Goal: Task Accomplishment & Management: Complete application form

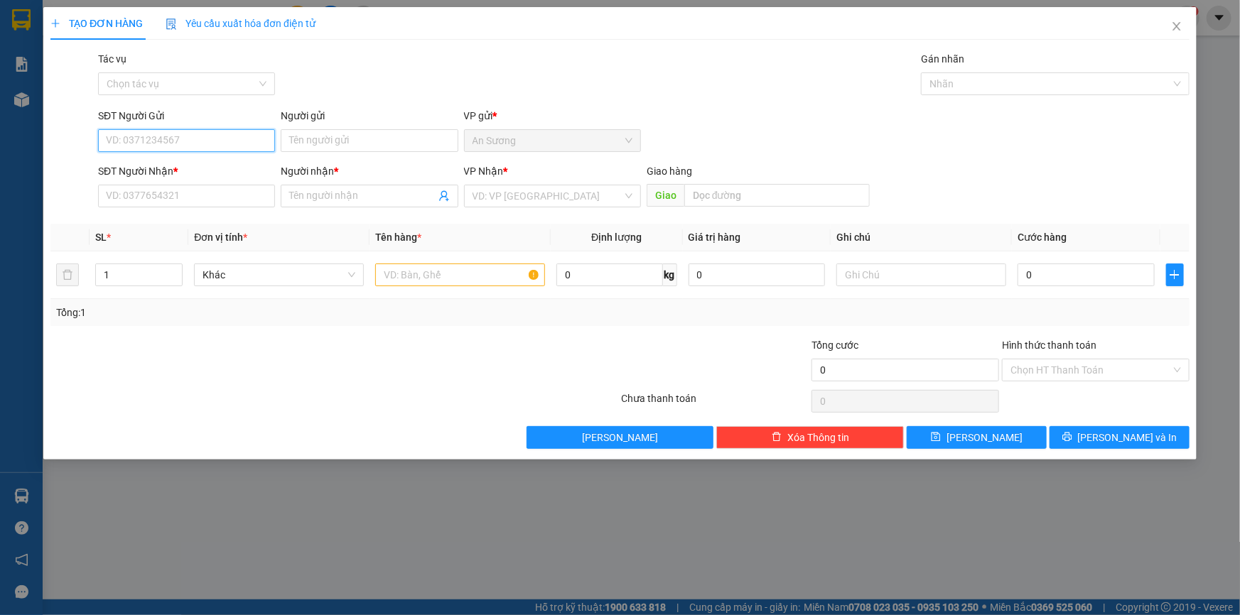
click at [198, 135] on input "SĐT Người Gửi" at bounding box center [186, 140] width 177 height 23
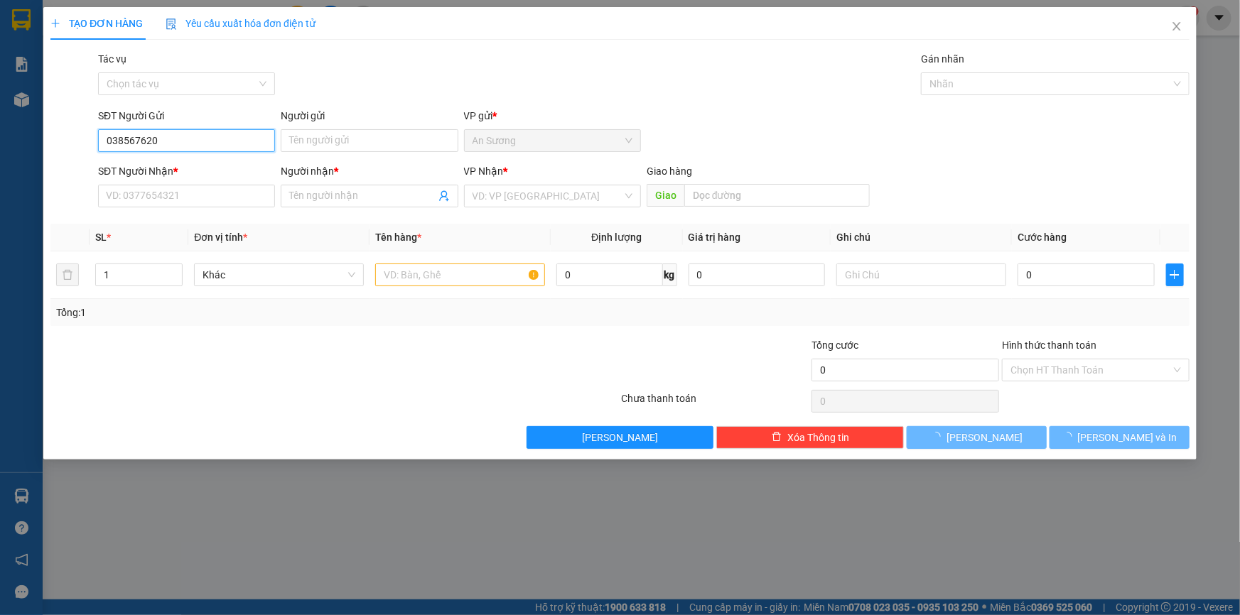
type input "0385676201"
click at [175, 140] on input "0385676201" at bounding box center [186, 140] width 177 height 23
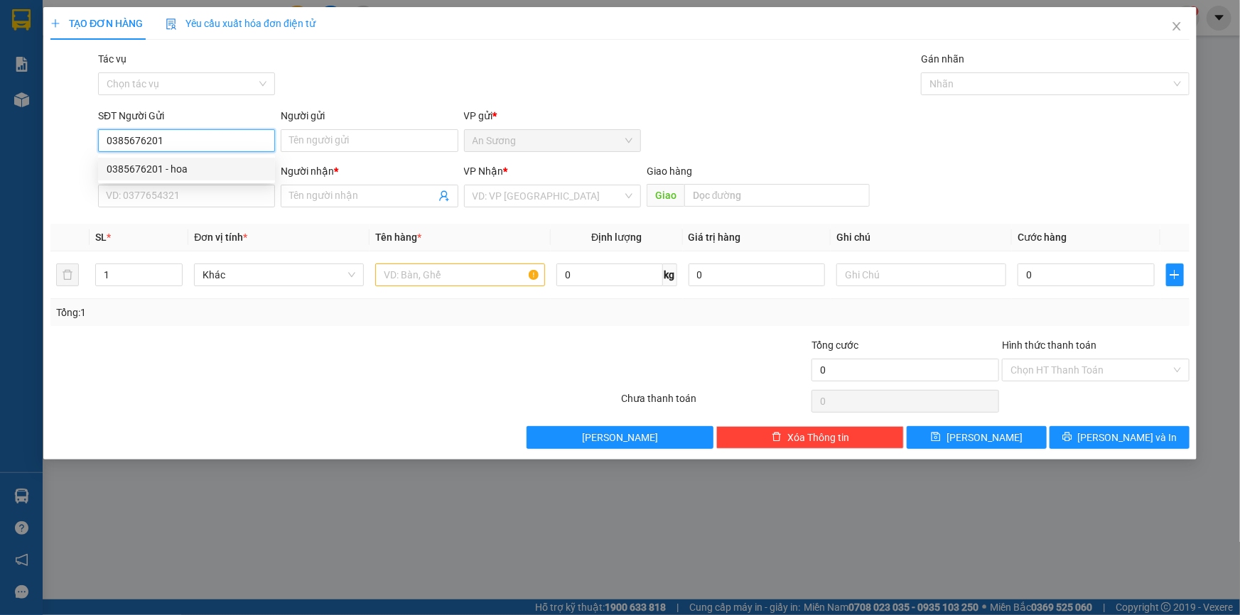
click at [163, 163] on div "0385676201 - hoa" at bounding box center [187, 169] width 160 height 16
type input "hoa"
type input "0382470465"
type input "KIÊN"
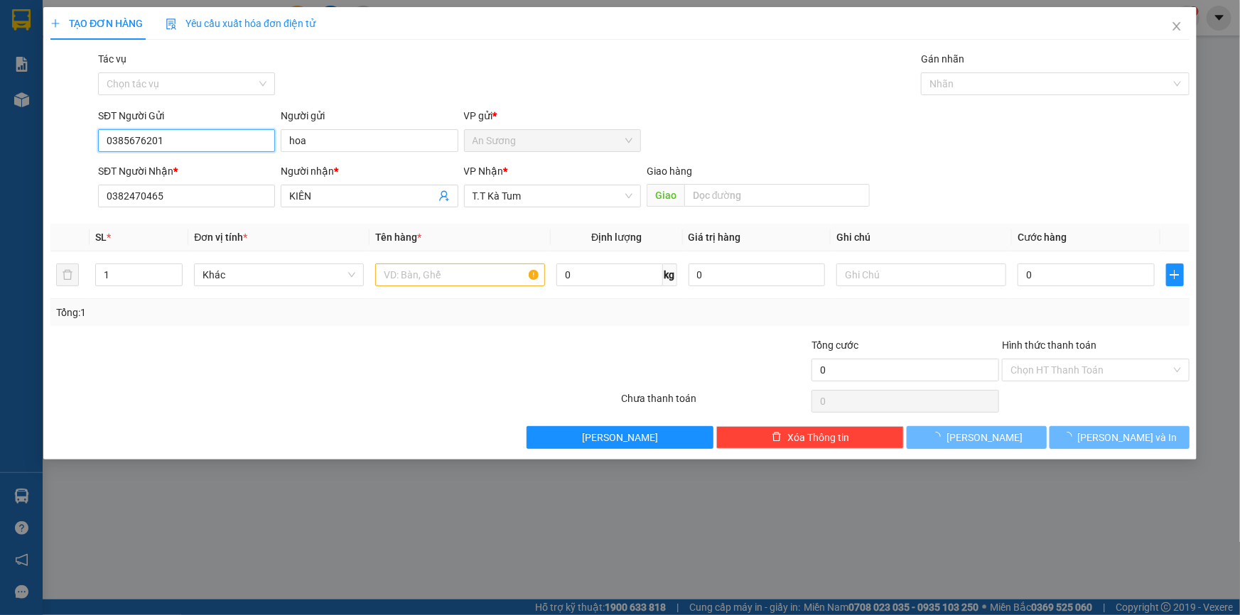
type input "60.000"
type input "0385676201"
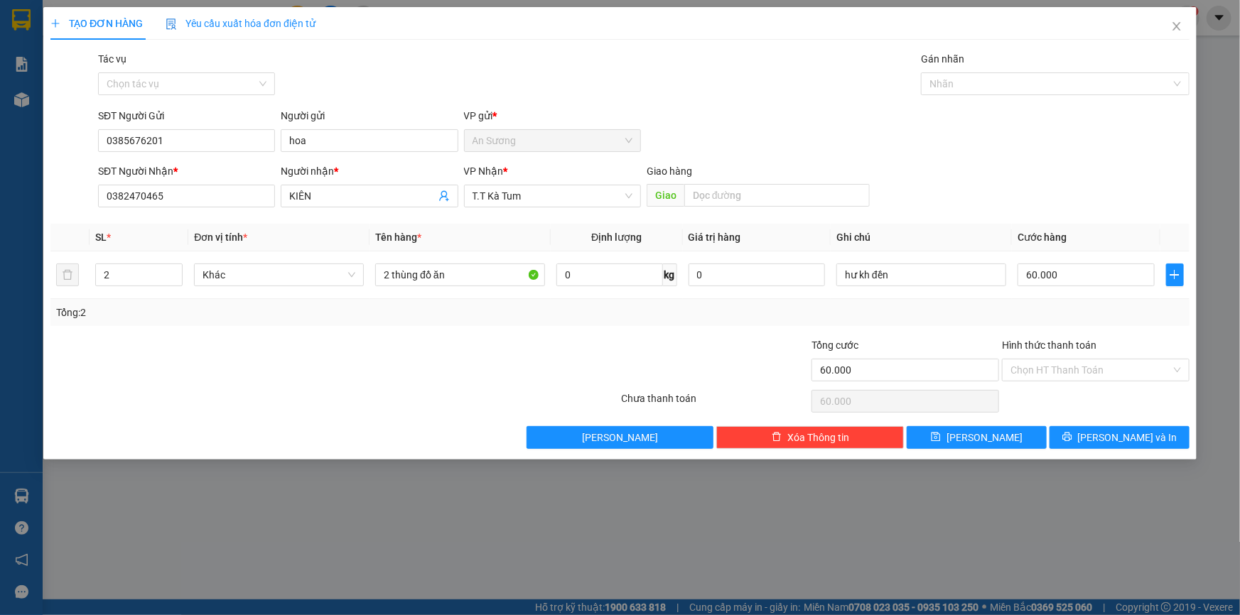
click at [428, 333] on div "Transit Pickup Surcharge Ids Transit Deliver Surcharge Ids Transit Deliver Surc…" at bounding box center [619, 250] width 1139 height 398
click at [398, 275] on input "2 thùng đồ ăn" at bounding box center [460, 275] width 170 height 23
type input "thùng đồ ăn"
type input "1"
click at [173, 279] on icon "down" at bounding box center [175, 279] width 5 height 5
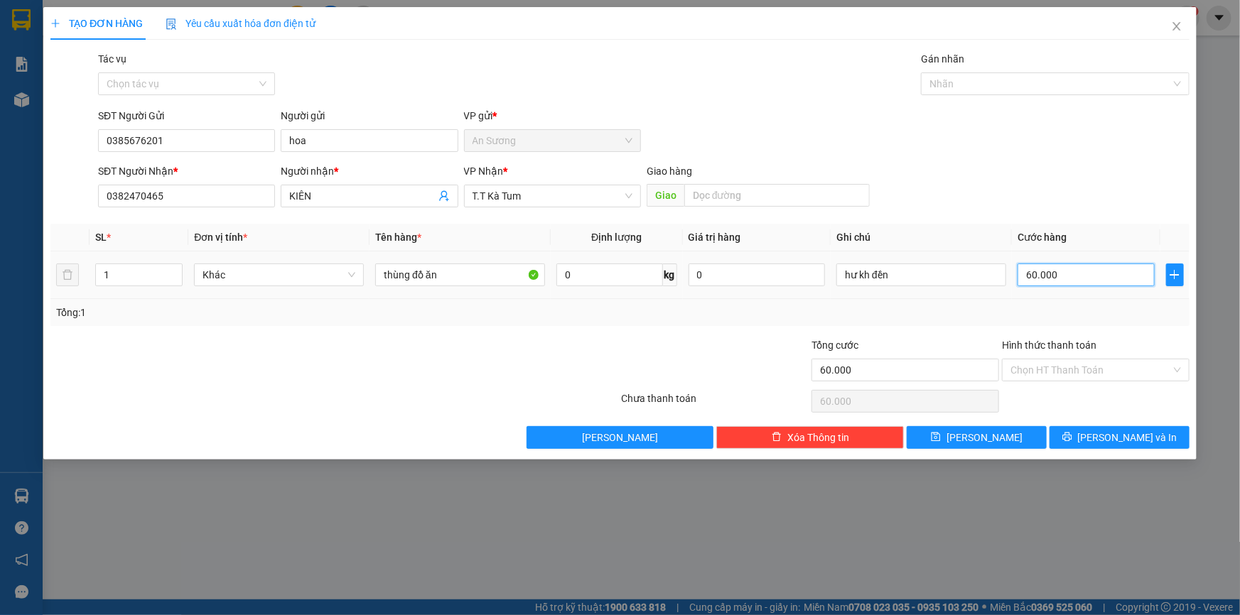
click at [1075, 285] on input "60.000" at bounding box center [1085, 275] width 137 height 23
type input "3"
type input "30"
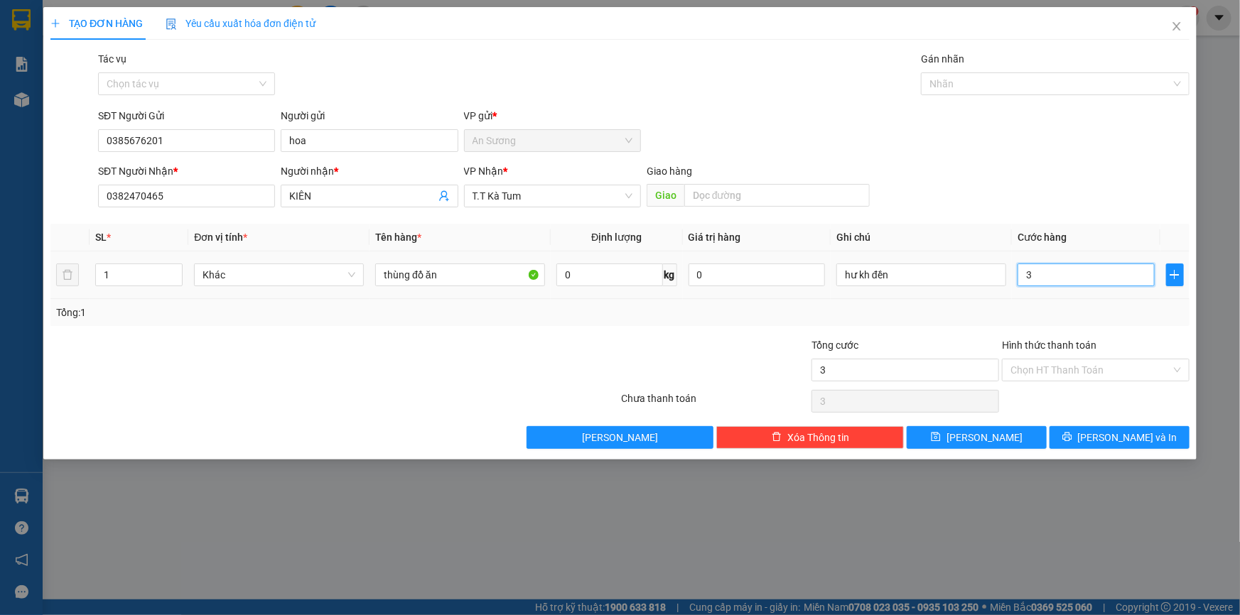
type input "30"
type input "30.000"
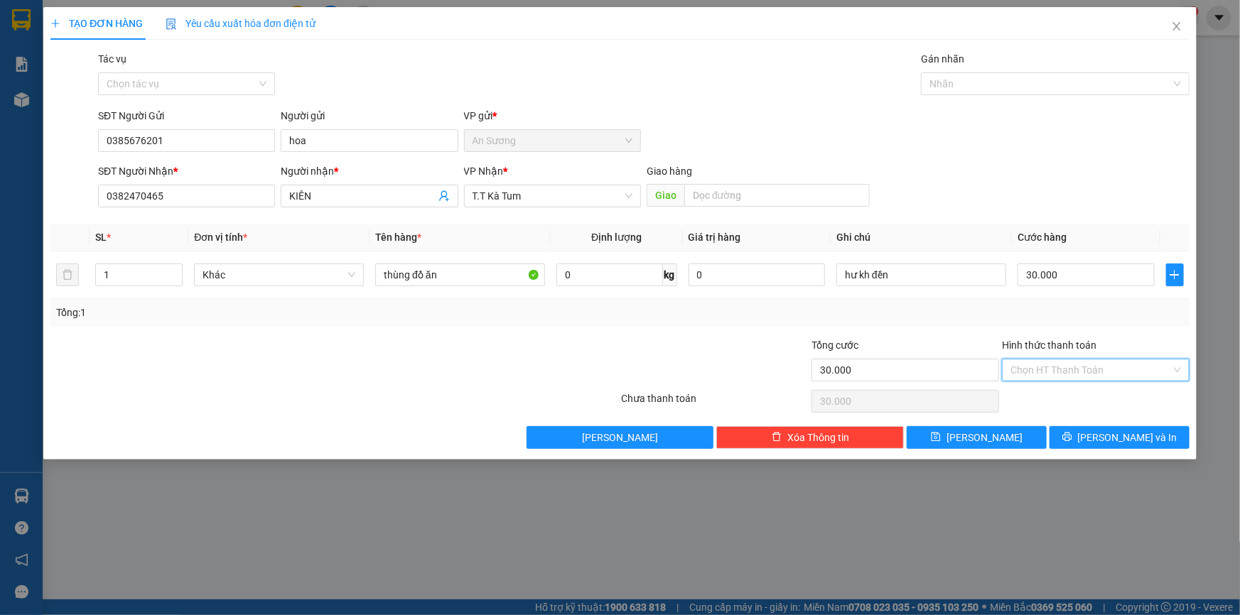
drag, startPoint x: 1103, startPoint y: 374, endPoint x: 1113, endPoint y: 376, distance: 10.2
click at [1102, 374] on input "Hình thức thanh toán" at bounding box center [1090, 369] width 161 height 21
click at [1080, 398] on div "Tại văn phòng" at bounding box center [1095, 398] width 170 height 16
type input "0"
click at [1107, 441] on span "[PERSON_NAME] và In" at bounding box center [1127, 438] width 99 height 16
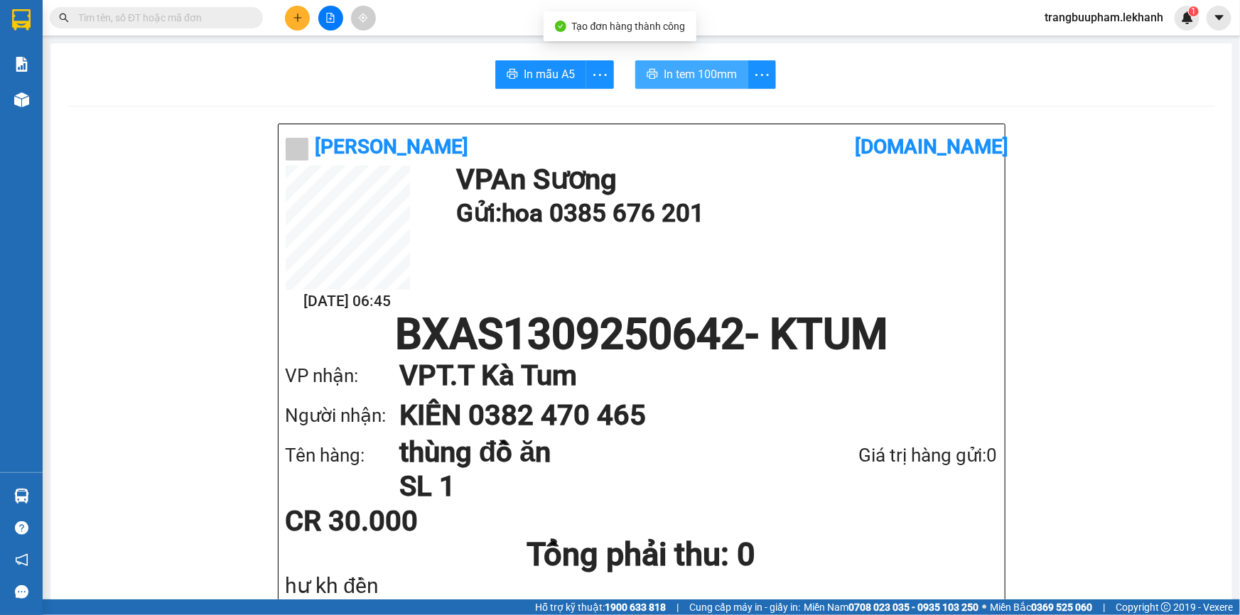
click at [689, 79] on span "In tem 100mm" at bounding box center [699, 74] width 73 height 18
